Goal: Complete application form

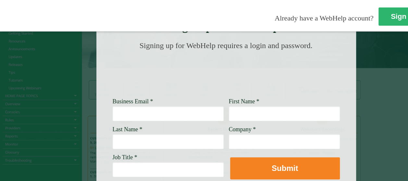
scroll to position [57, 0]
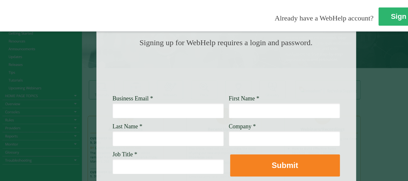
click at [143, 112] on input "Business Email *" at bounding box center [168, 110] width 111 height 15
type input "[PERSON_NAME].[PERSON_NAME]@wellsfargo"
click at [284, 110] on input "First Name *" at bounding box center [284, 110] width 111 height 15
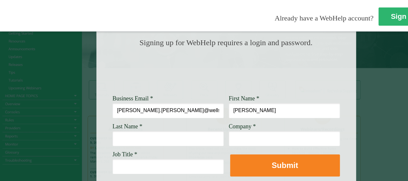
type input "[PERSON_NAME]"
click at [190, 135] on input "Last Name *" at bounding box center [168, 138] width 111 height 15
type input "[PERSON_NAME]"
click at [267, 136] on input "Company *" at bounding box center [284, 138] width 111 height 15
type input "[PERSON_NAME] Fargo"
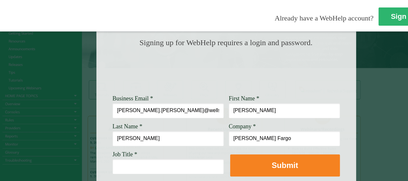
click at [180, 167] on input "Job Title *" at bounding box center [168, 166] width 111 height 15
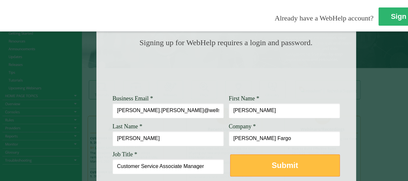
type input "Customer Service Associate Manager"
click at [257, 173] on button "Submit" at bounding box center [285, 165] width 110 height 22
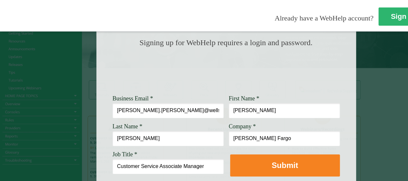
drag, startPoint x: 146, startPoint y: 111, endPoint x: 197, endPoint y: 112, distance: 51.3
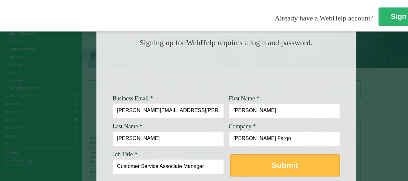
type input "[PERSON_NAME][EMAIL_ADDRESS][PERSON_NAME][DOMAIN_NAME]"
click at [260, 175] on button "Submit" at bounding box center [285, 165] width 110 height 22
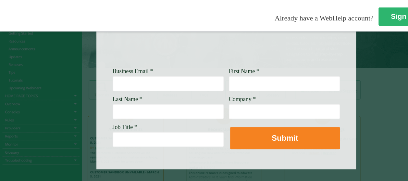
scroll to position [87, 0]
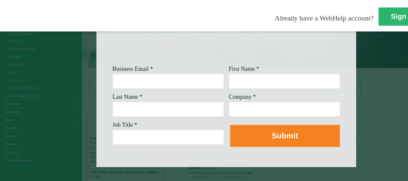
click at [164, 82] on input "Business Email *" at bounding box center [168, 80] width 111 height 15
type input "[PERSON_NAME][EMAIL_ADDRESS][PERSON_NAME][DOMAIN_NAME]"
click at [272, 83] on input "First Name *" at bounding box center [284, 80] width 111 height 15
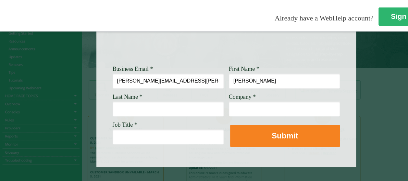
type input "[PERSON_NAME]"
click at [180, 105] on input "Last Name *" at bounding box center [168, 108] width 111 height 15
type input "[PERSON_NAME]"
click at [260, 109] on input "Company *" at bounding box center [284, 108] width 111 height 15
type input "[PERSON_NAME] Fargo"
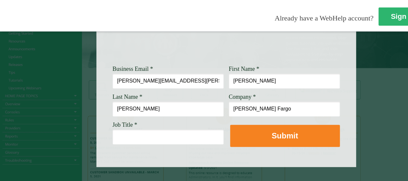
click at [175, 140] on input "Job Title *" at bounding box center [168, 136] width 111 height 15
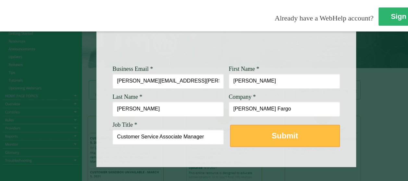
type input "Customer Service Associate Manager"
click at [278, 138] on strong "Submit" at bounding box center [285, 135] width 26 height 9
